Goal: Task Accomplishment & Management: Complete application form

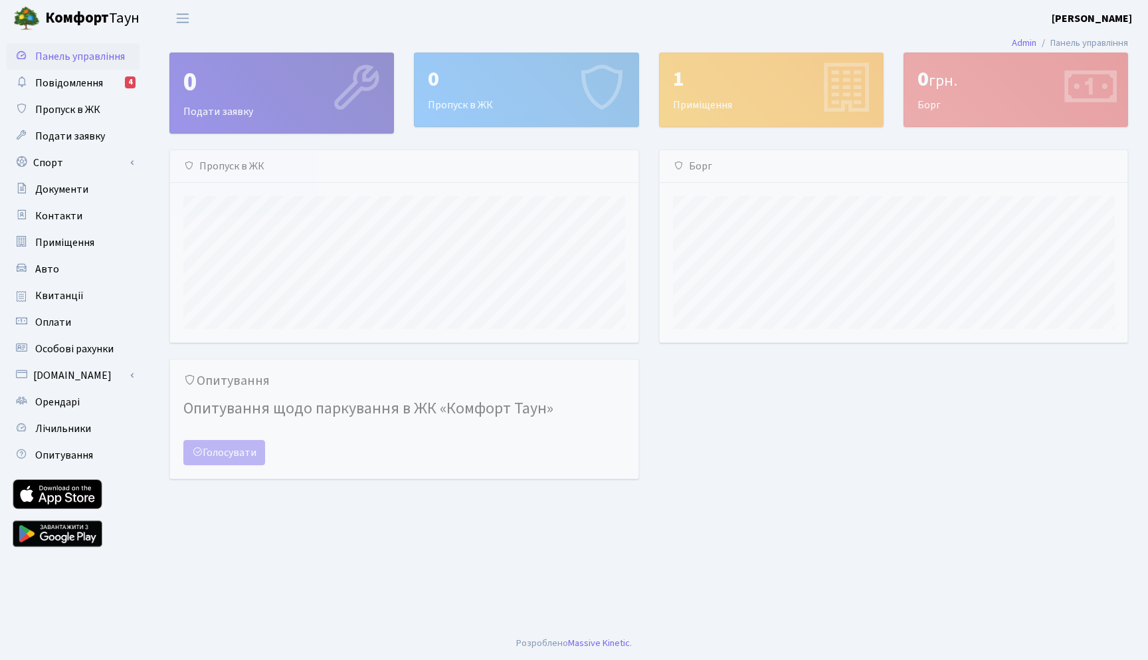
scroll to position [192, 468]
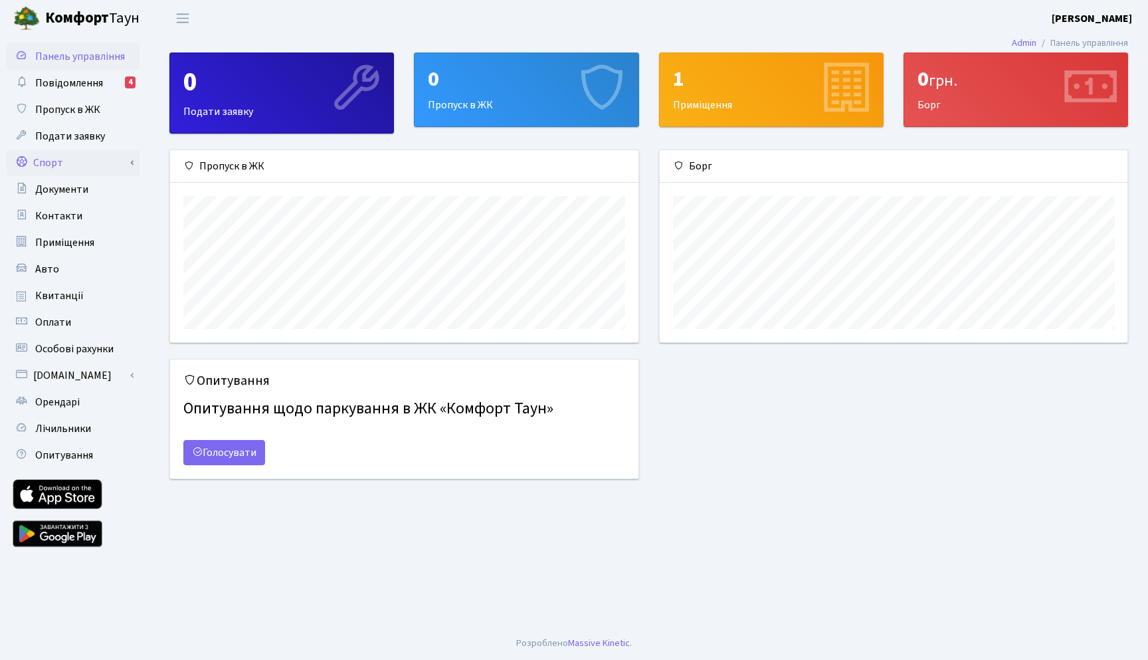
click at [70, 159] on link "Спорт" at bounding box center [73, 162] width 133 height 27
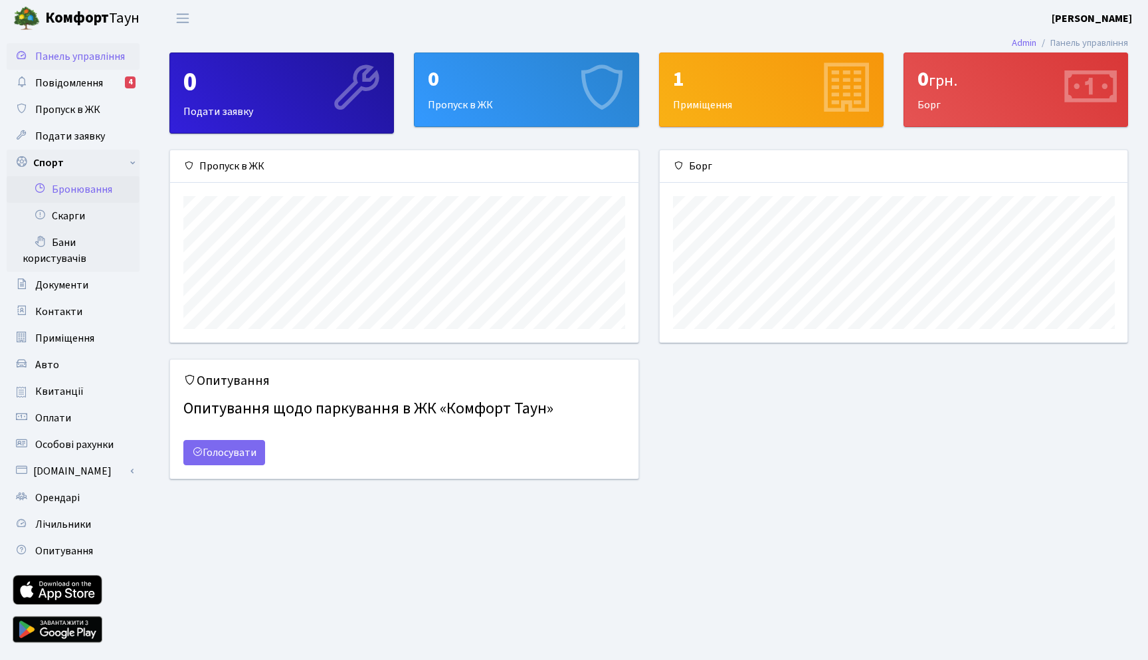
click at [116, 193] on link "Бронювання" at bounding box center [73, 189] width 133 height 27
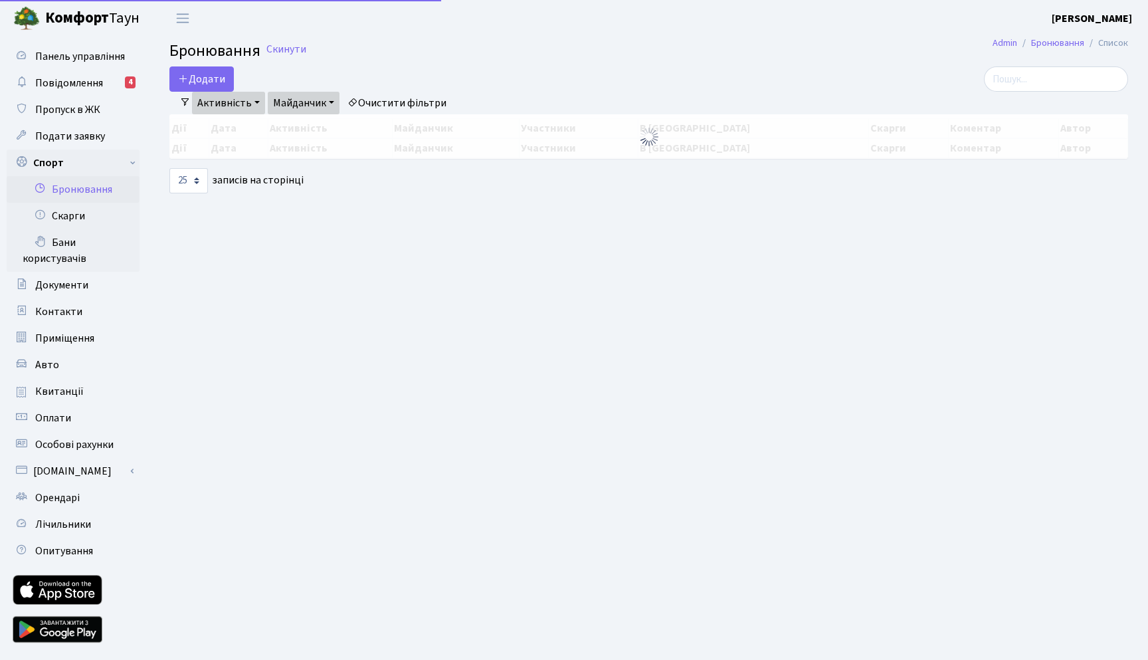
select select "25"
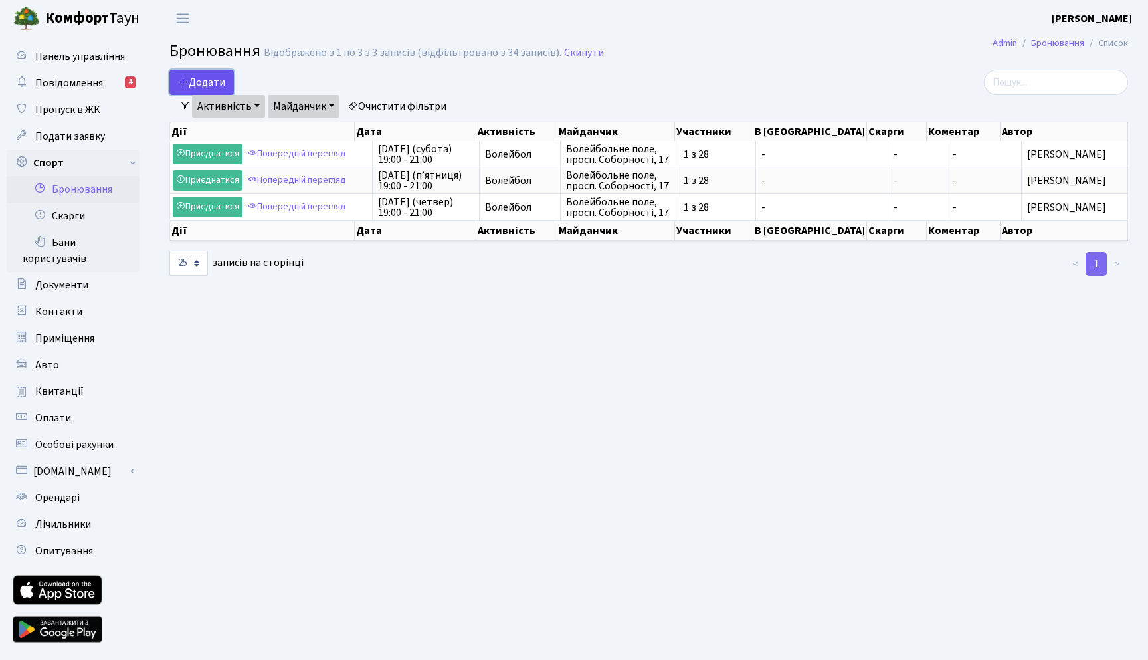
click at [225, 82] on button "Додати" at bounding box center [201, 82] width 64 height 25
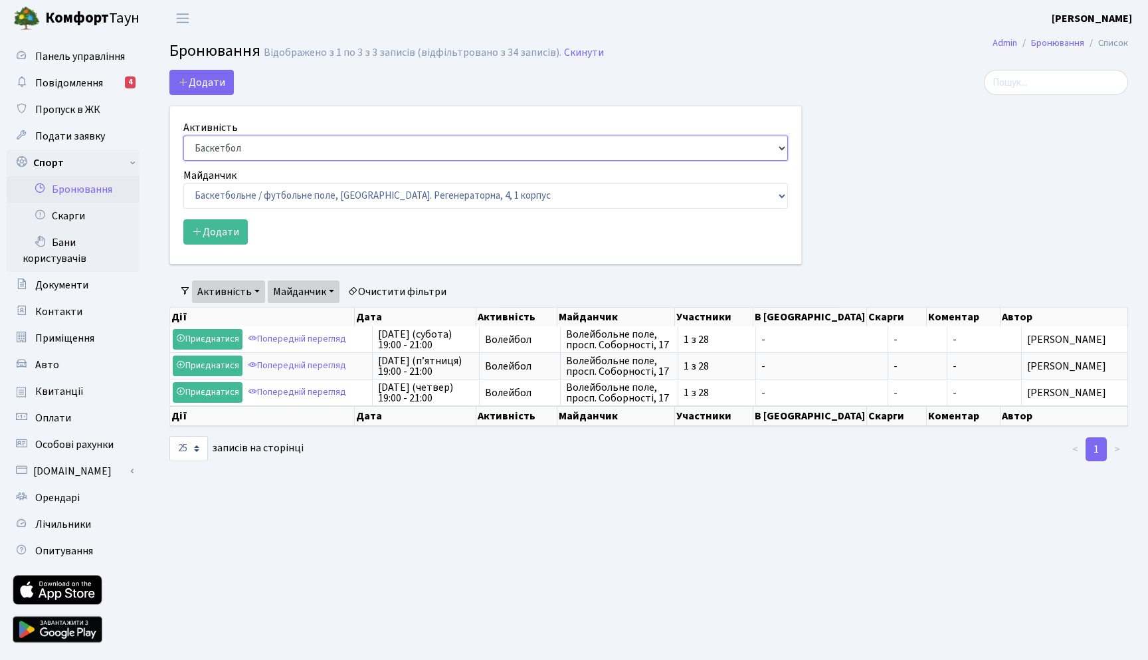
click at [269, 146] on select "Баскетбол Волейбол Йога Катання на роликах Настільний теніс Теніс Футбол Фітнес" at bounding box center [485, 147] width 604 height 25
select select "4"
click at [266, 186] on select "Баскетбольне / футбольне поле, Вул. Регенераторна, 4, 1 корпус Баскетбольне пол…" at bounding box center [485, 195] width 604 height 25
click at [288, 195] on select "Баскетбольне / футбольне поле, Вул. Регенераторна, 4, 1 корпус Баскетбольне пол…" at bounding box center [485, 195] width 604 height 25
select select "4"
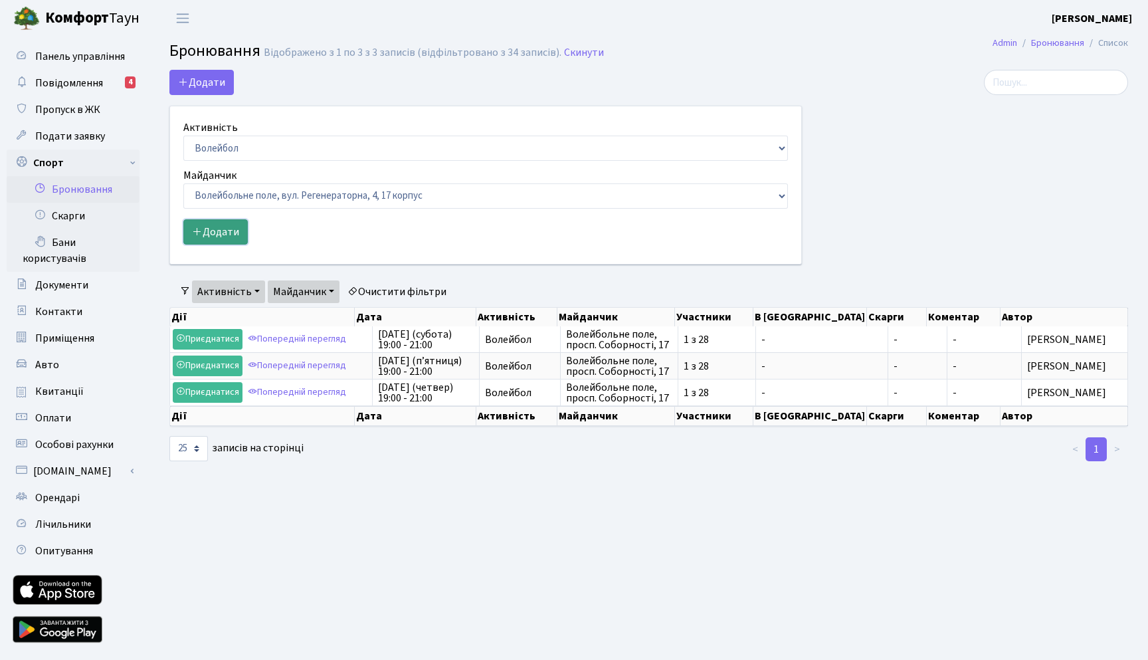
click at [244, 238] on button "Додати" at bounding box center [215, 231] width 64 height 25
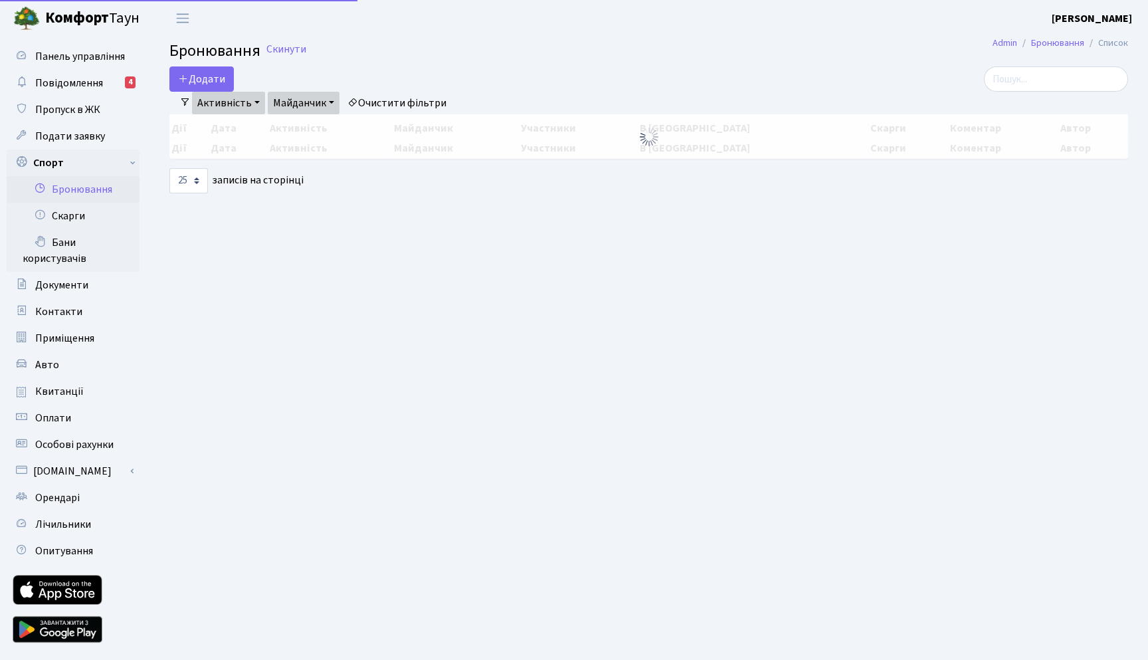
select select "25"
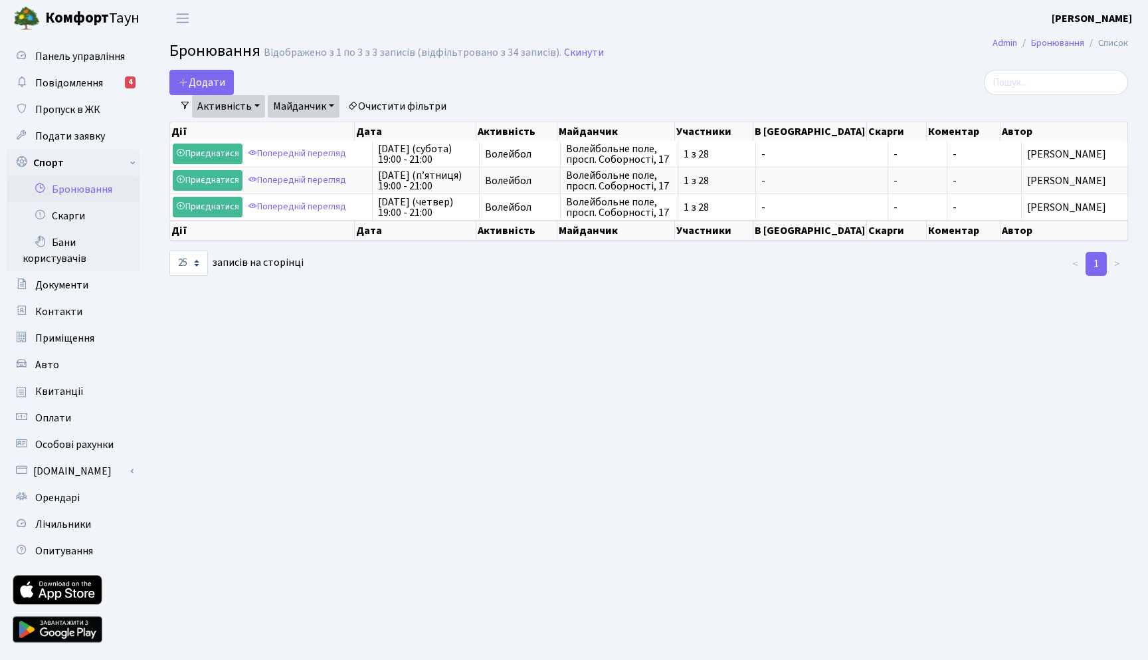
click at [254, 104] on link "Активність" at bounding box center [228, 106] width 73 height 23
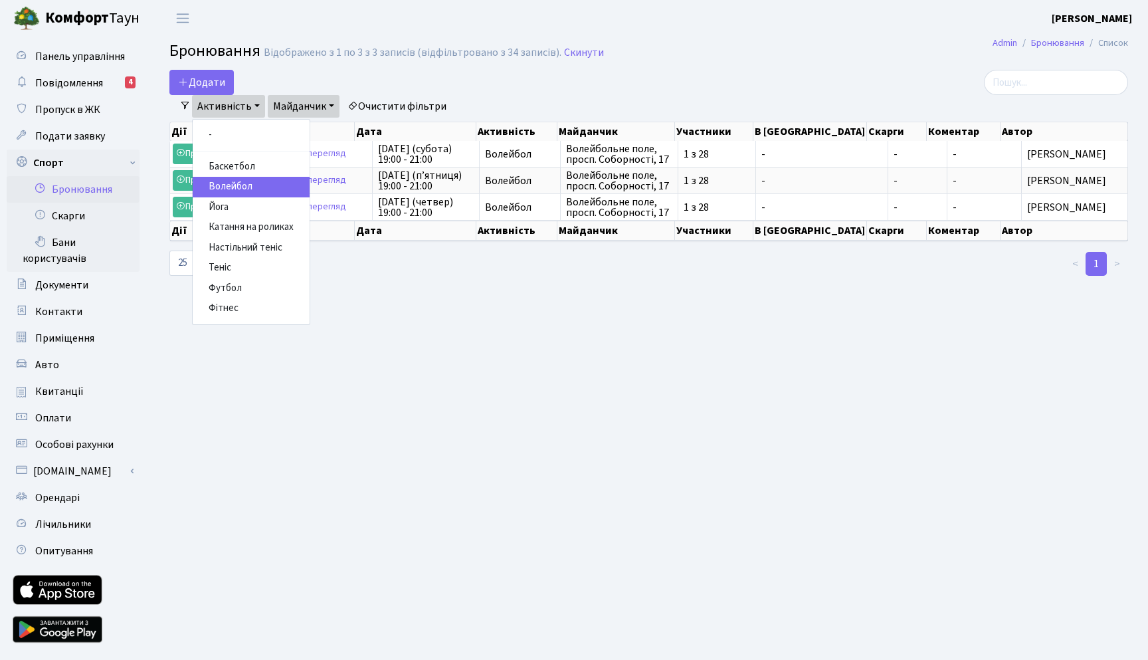
click at [250, 187] on link "Волейбол" at bounding box center [251, 187] width 117 height 21
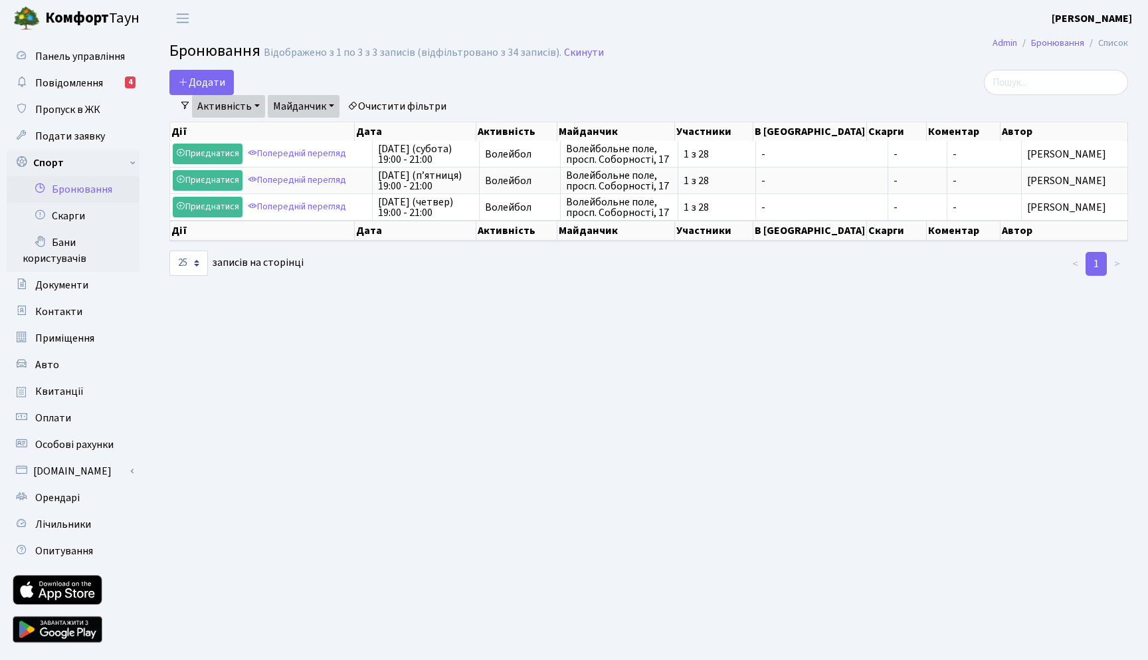
click at [294, 104] on link "Майданчик" at bounding box center [304, 106] width 72 height 23
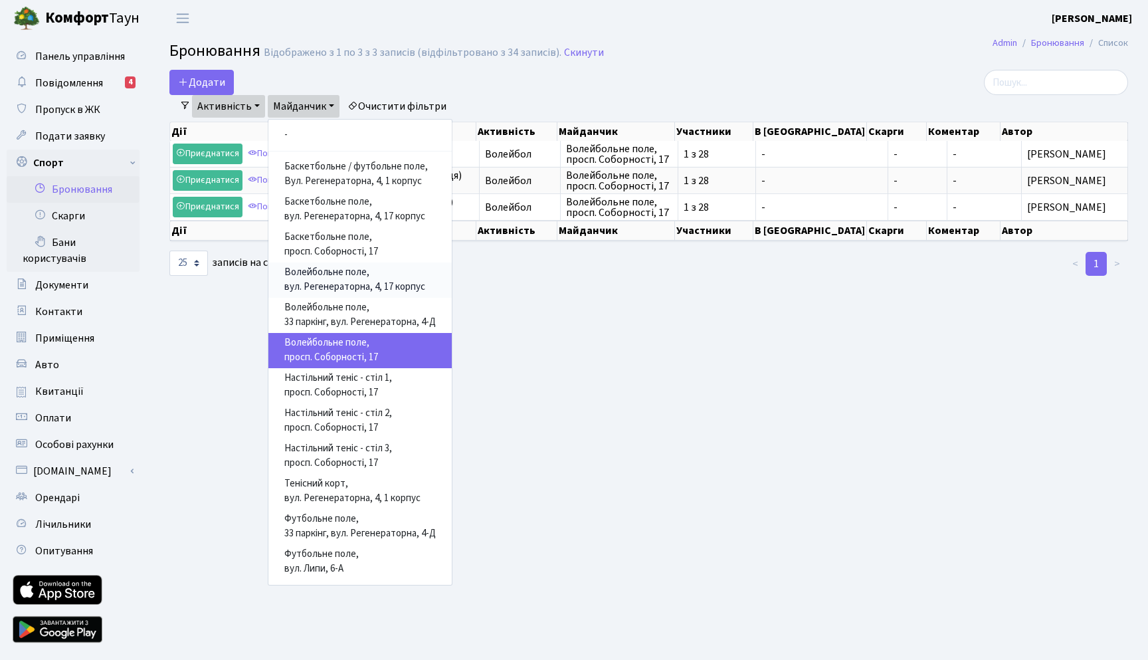
click at [384, 276] on link "Волейбольне поле, вул. Регенераторна, 4, 17 корпус" at bounding box center [359, 279] width 183 height 35
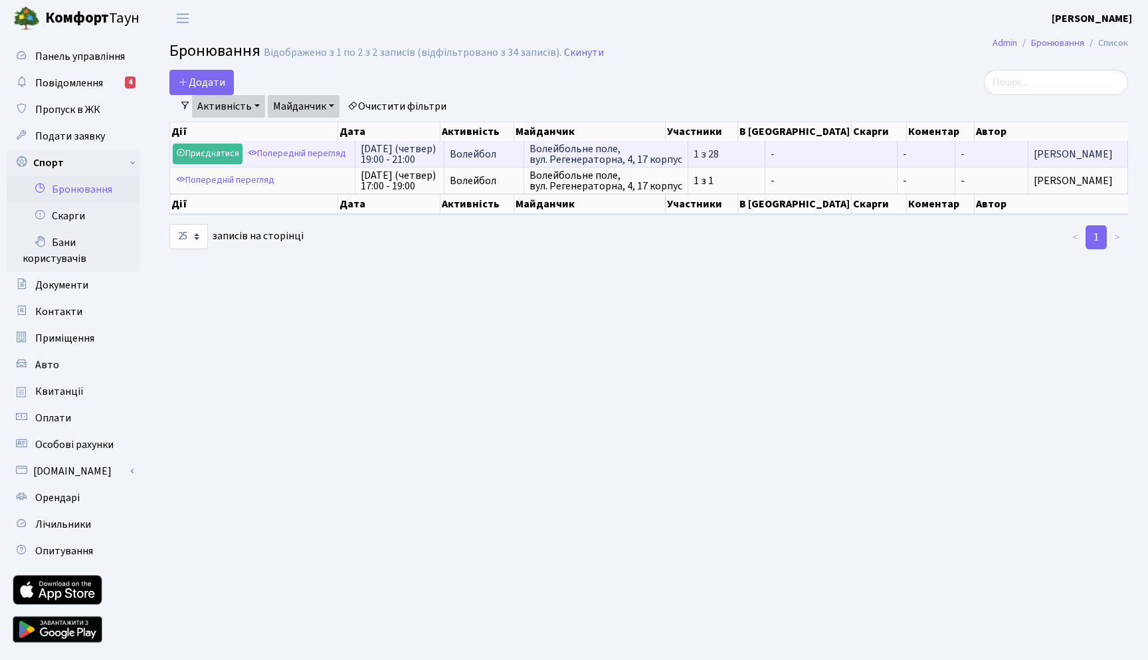
copy tr "Волейбол Волейбольне поле, вул. Регенераторна, 4, 17 корпус"
copy span "Волейбольне поле, вул. Регенераторна, 4, 17 корпус"
drag, startPoint x: 696, startPoint y: 160, endPoint x: 545, endPoint y: 145, distance: 152.2
click at [545, 145] on td "Волейбольне поле, вул. Регенераторна, 4, 17 корпус" at bounding box center [606, 154] width 164 height 26
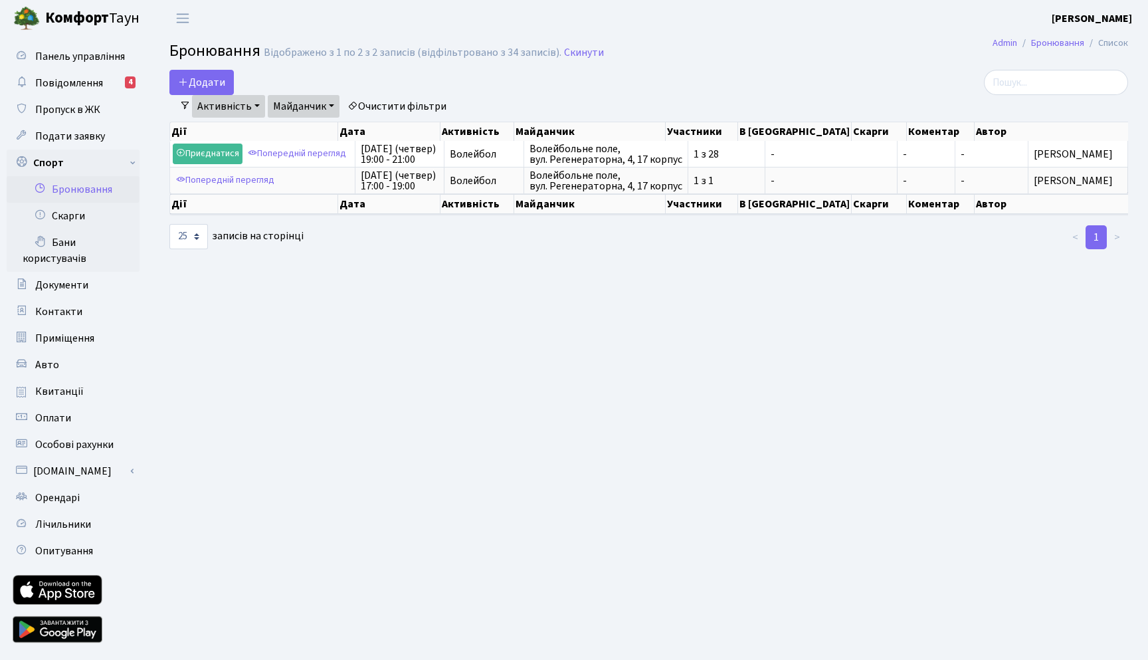
click at [608, 294] on main "Admin Бронювання Список Бронювання Відображено з 1 по 2 з 2 записів (відфільтро…" at bounding box center [648, 349] width 998 height 624
click at [292, 105] on link "Майданчик" at bounding box center [304, 106] width 72 height 23
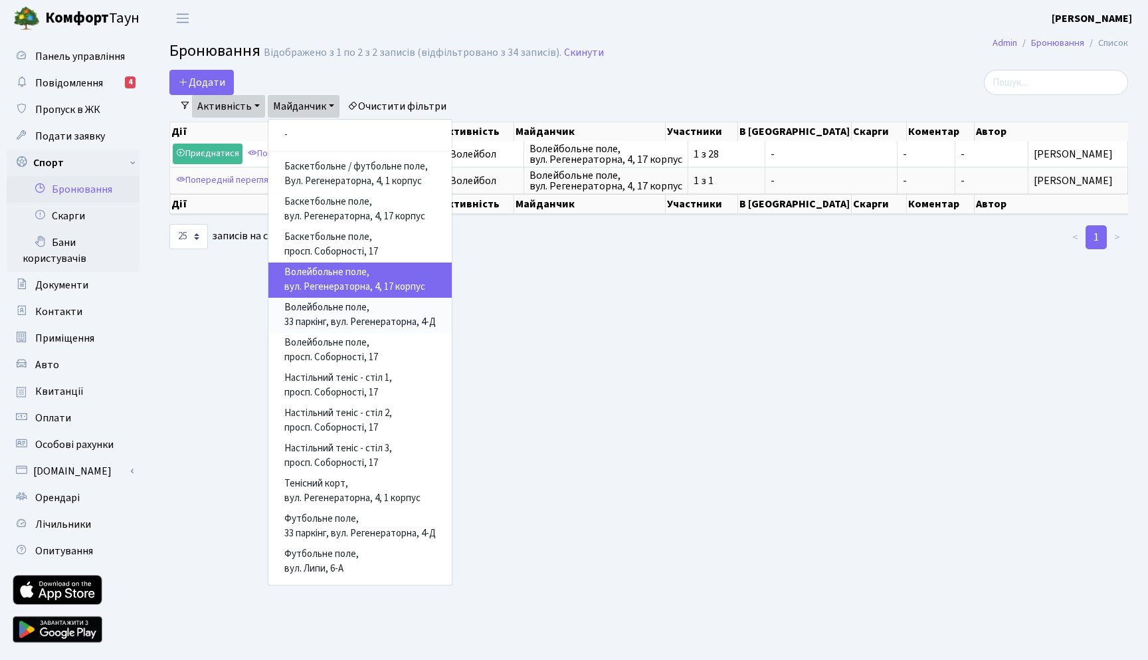
click at [339, 300] on link "[GEOGRAPHIC_DATA], 33 паркінг, вул. Регенераторна, 4-Д" at bounding box center [359, 315] width 183 height 35
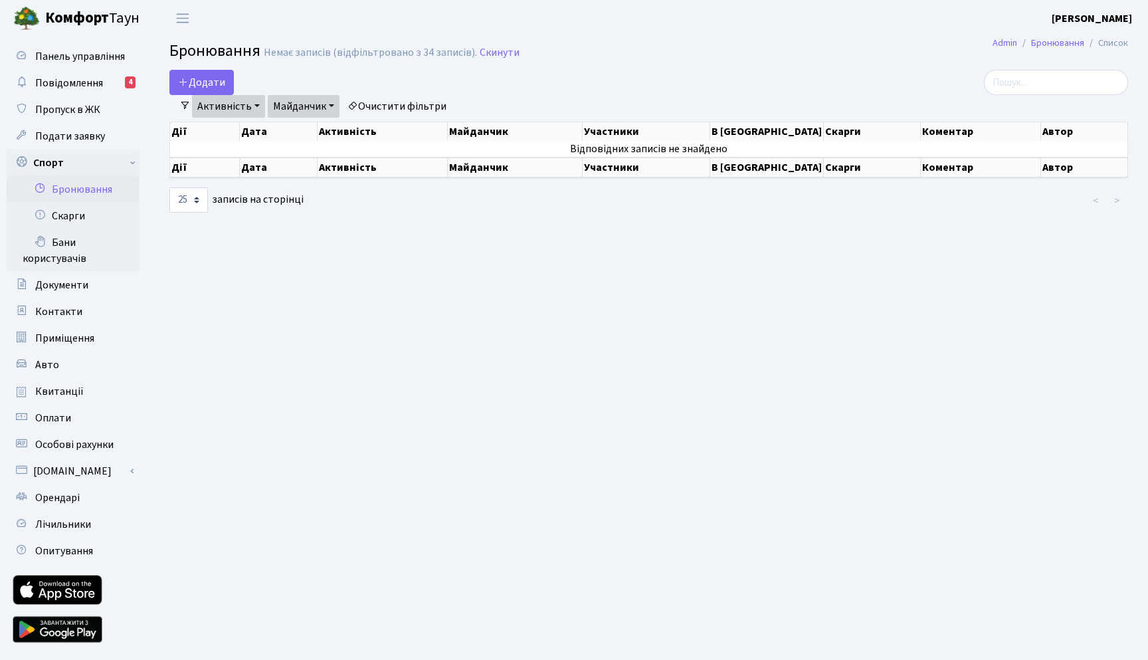
click at [327, 111] on link "Майданчик" at bounding box center [304, 106] width 72 height 23
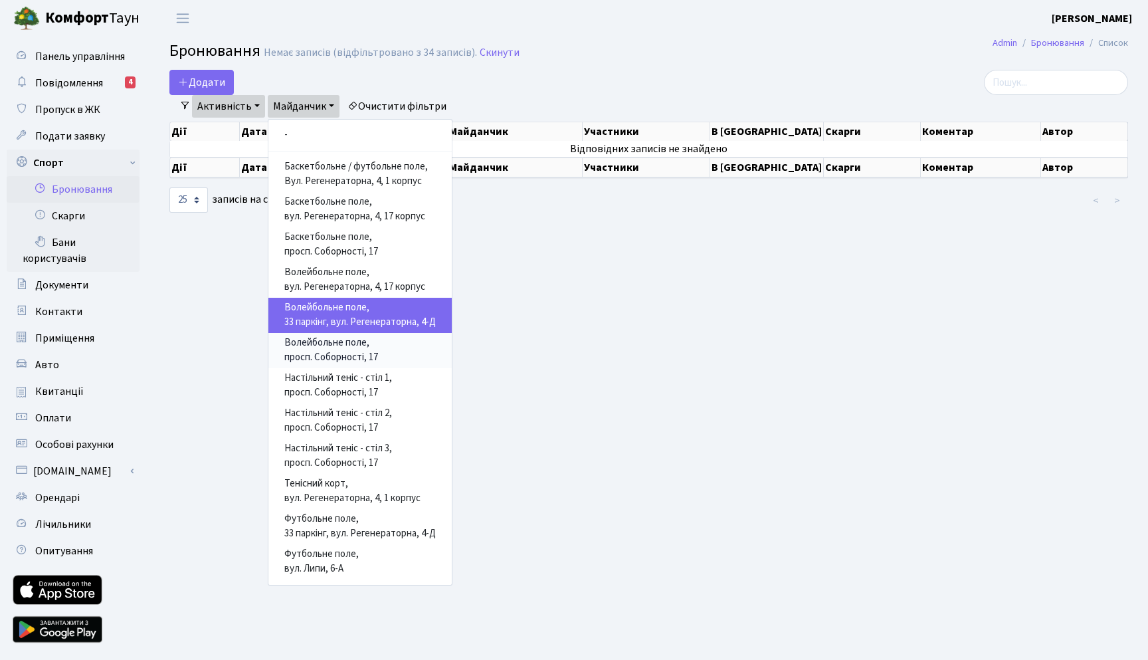
click at [335, 343] on link "Волейбольне поле, просп. Соборності, 17" at bounding box center [359, 350] width 183 height 35
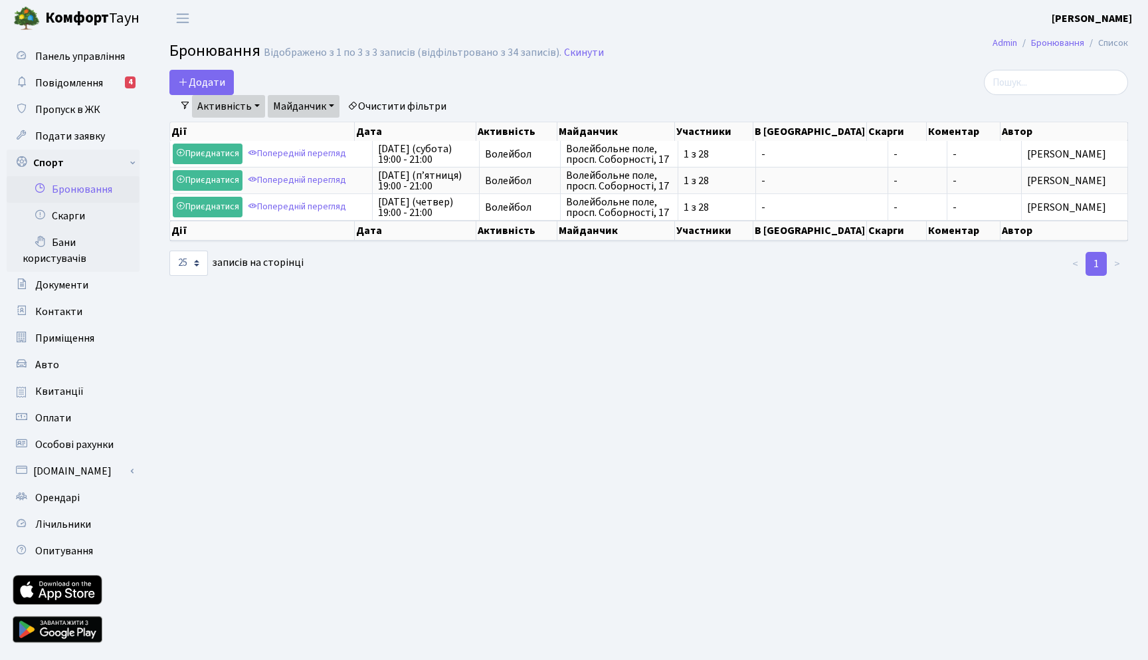
click at [317, 117] on link "Майданчик" at bounding box center [304, 106] width 72 height 23
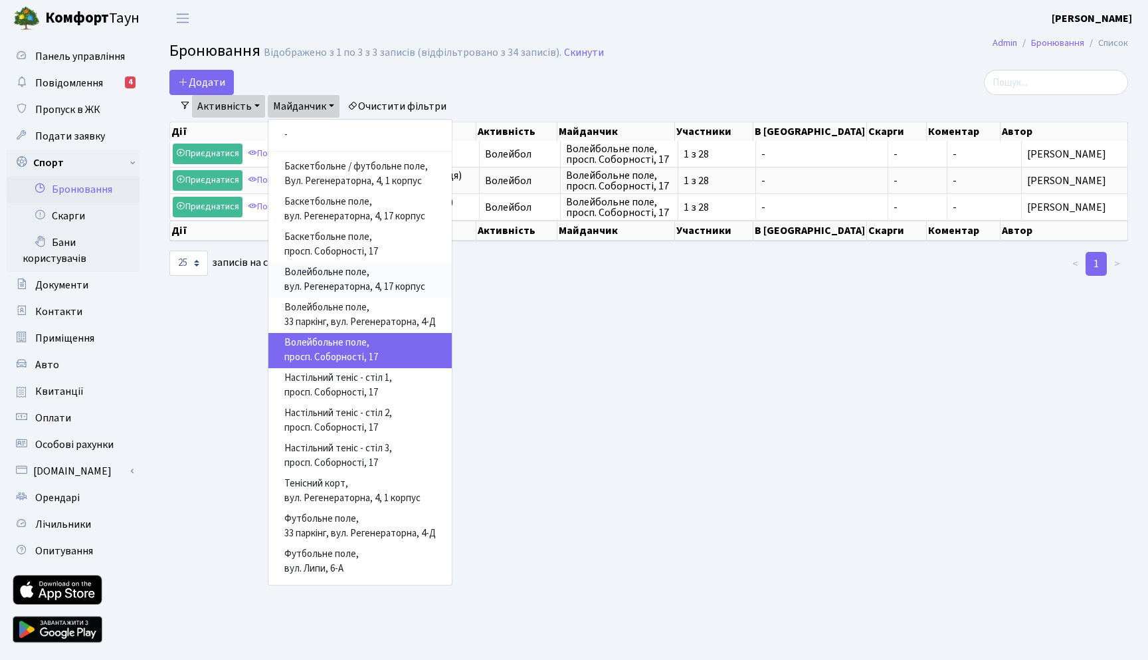
click at [361, 292] on link "Волейбольне поле, вул. Регенераторна, 4, 17 корпус" at bounding box center [359, 279] width 183 height 35
